Goal: Task Accomplishment & Management: Manage account settings

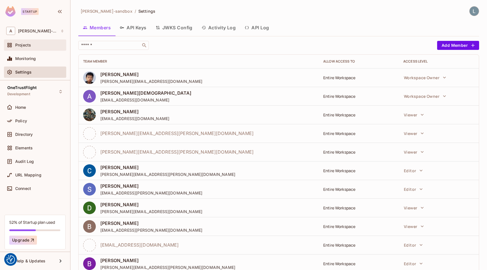
click at [37, 49] on div "Projects" at bounding box center [35, 44] width 62 height 11
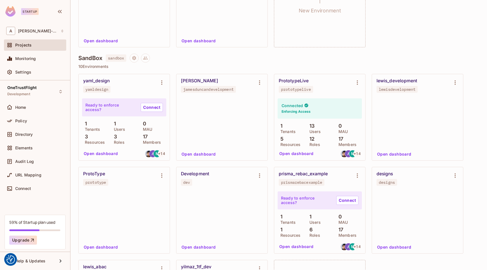
scroll to position [120, 0]
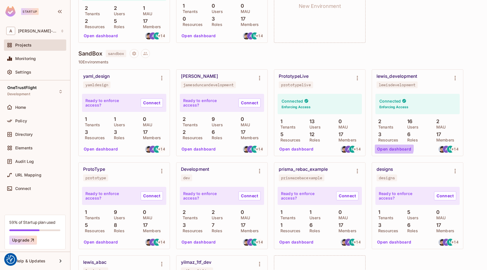
click at [390, 147] on button "Open dashboard" at bounding box center [394, 149] width 39 height 9
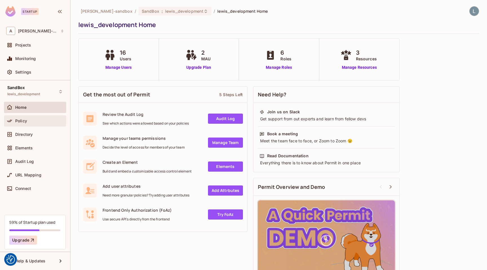
click at [35, 121] on div "Policy" at bounding box center [39, 121] width 49 height 5
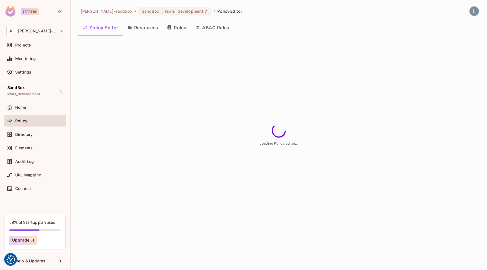
click at [213, 28] on button "ABAC Rules" at bounding box center [212, 28] width 43 height 14
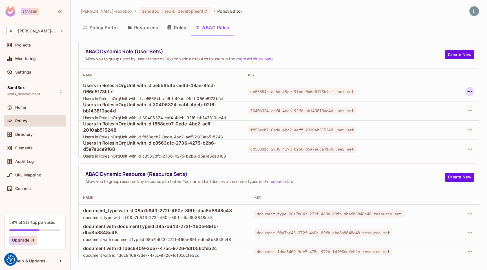
click at [468, 91] on icon "button" at bounding box center [469, 91] width 7 height 7
click at [416, 118] on div "Delete Dynamic Role (User Set)" at bounding box center [433, 117] width 60 height 6
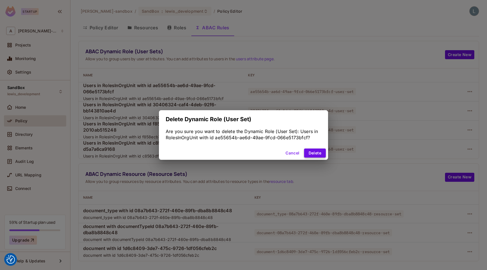
click at [313, 153] on button "Delete" at bounding box center [315, 152] width 22 height 9
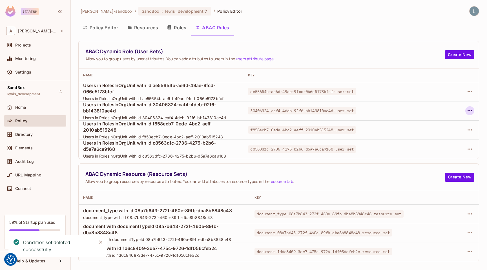
click at [466, 109] on icon "button" at bounding box center [469, 110] width 7 height 7
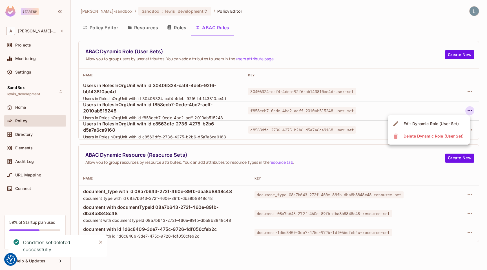
click at [434, 135] on div "Delete Dynamic Role (User Set)" at bounding box center [433, 136] width 60 height 6
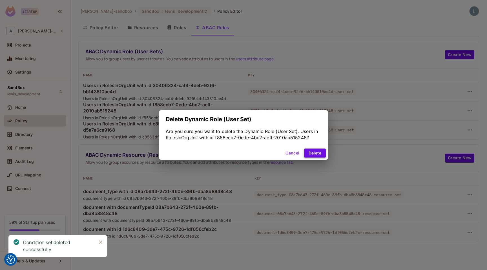
click at [318, 153] on button "Delete" at bounding box center [315, 152] width 22 height 9
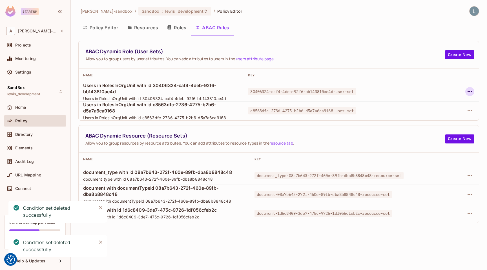
click at [469, 91] on icon "button" at bounding box center [469, 91] width 7 height 7
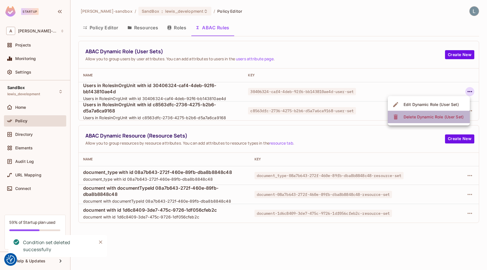
click at [436, 118] on div "Delete Dynamic Role (User Set)" at bounding box center [433, 117] width 60 height 6
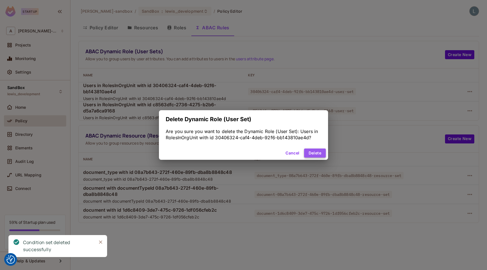
click at [313, 154] on button "Delete" at bounding box center [315, 152] width 22 height 9
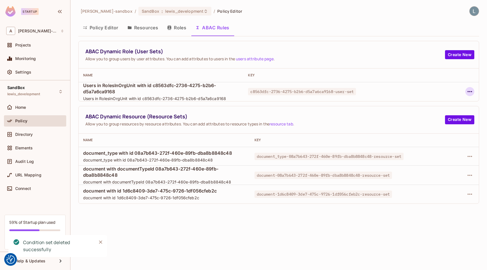
click at [467, 91] on icon "button" at bounding box center [469, 91] width 7 height 7
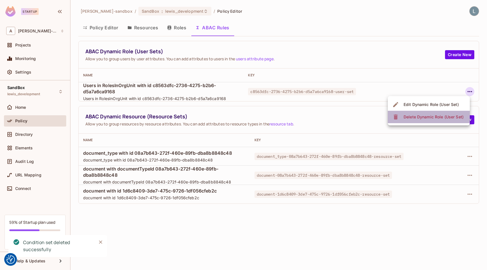
click at [434, 114] on div "Delete Dynamic Role (User Set)" at bounding box center [433, 117] width 60 height 6
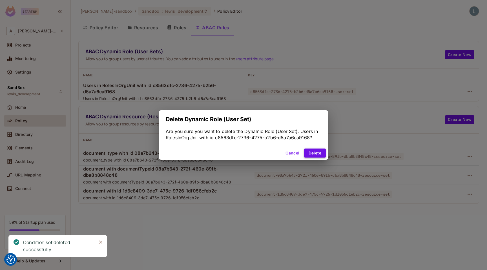
click at [308, 152] on button "Delete" at bounding box center [315, 152] width 22 height 9
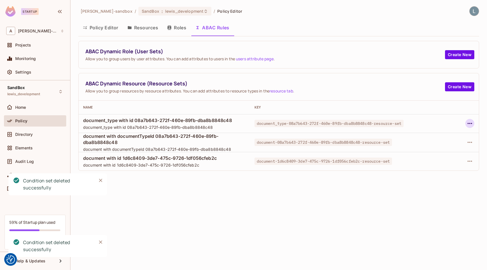
click at [470, 123] on icon "button" at bounding box center [469, 123] width 7 height 7
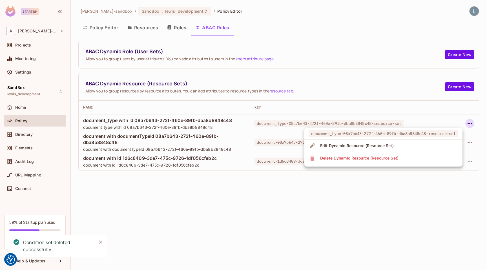
click at [425, 157] on li "Delete Dynamic Resource (Resource Set)" at bounding box center [383, 158] width 158 height 12
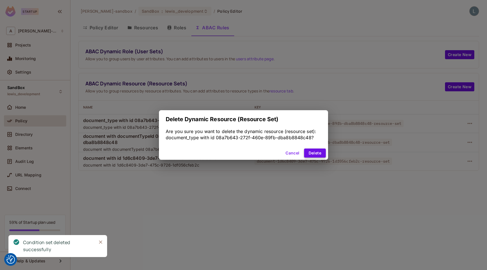
click at [313, 154] on button "Delete" at bounding box center [315, 152] width 22 height 9
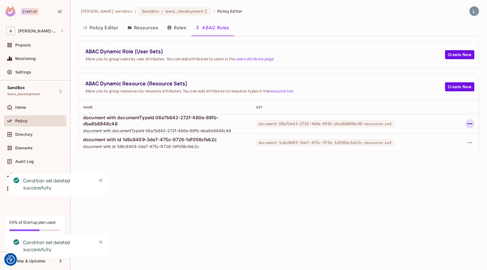
click at [468, 123] on icon "button" at bounding box center [469, 123] width 7 height 7
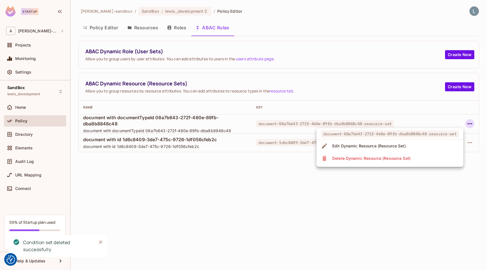
click at [412, 155] on span "Delete Dynamic Resource (Resource Set)" at bounding box center [371, 158] width 82 height 9
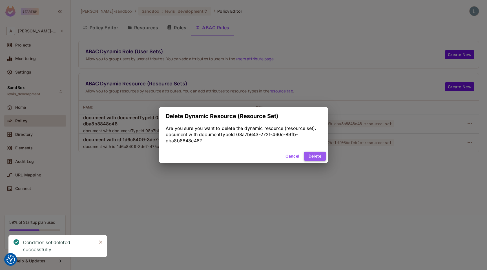
click at [311, 157] on button "Delete" at bounding box center [315, 156] width 22 height 9
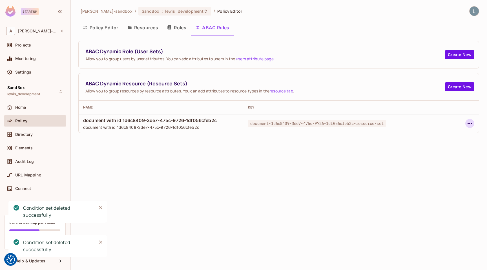
click at [465, 122] on button "button" at bounding box center [469, 123] width 9 height 9
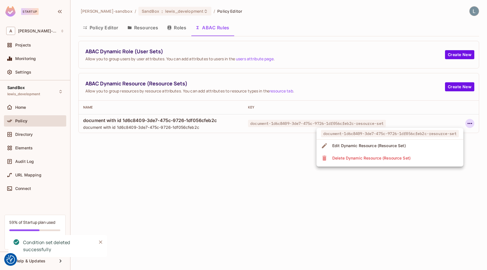
click at [413, 155] on li "Delete Dynamic Resource (Resource Set)" at bounding box center [389, 158] width 147 height 12
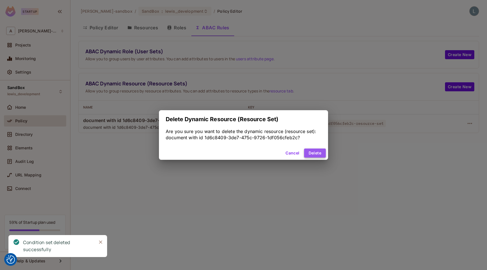
click at [315, 151] on button "Delete" at bounding box center [315, 152] width 22 height 9
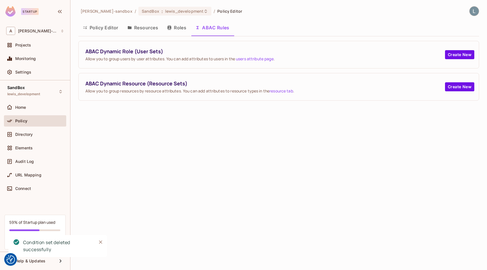
click at [107, 30] on button "Policy Editor" at bounding box center [100, 28] width 45 height 14
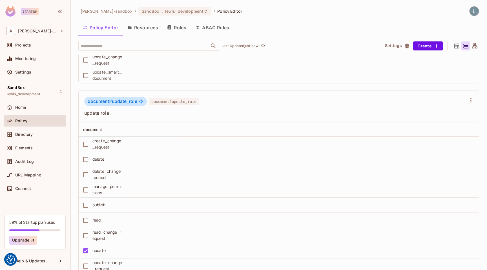
scroll to position [956, 0]
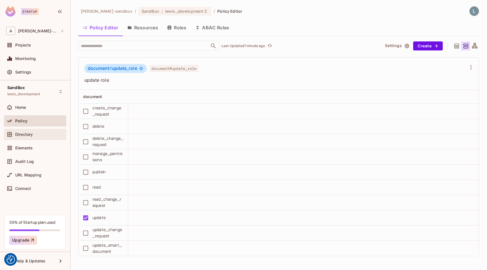
click at [35, 133] on div "Directory" at bounding box center [39, 134] width 49 height 5
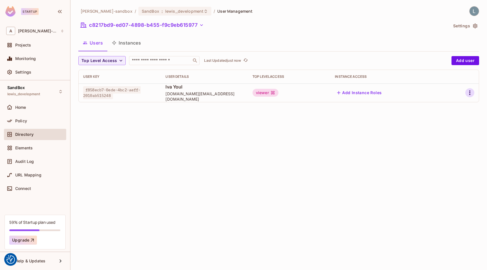
click at [470, 94] on icon "button" at bounding box center [469, 92] width 7 height 7
click at [444, 117] on div "Edit Attributes" at bounding box center [450, 118] width 28 height 6
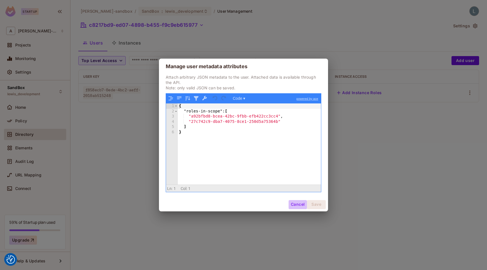
click at [296, 203] on button "Cancel" at bounding box center [297, 204] width 18 height 9
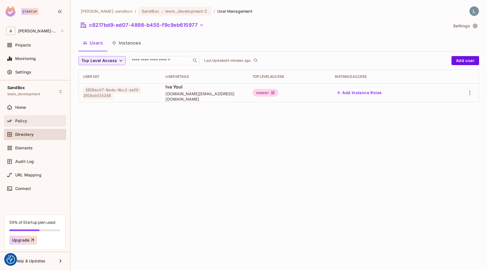
click at [31, 119] on div "Policy" at bounding box center [39, 121] width 49 height 5
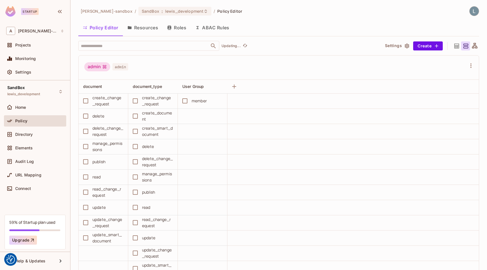
click at [217, 25] on button "ABAC Rules" at bounding box center [212, 28] width 43 height 14
